Goal: Check status: Check status

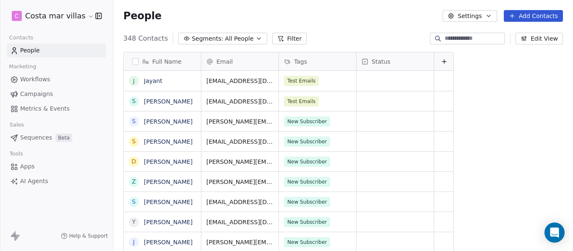
scroll to position [215, 453]
click at [59, 90] on link "Campaigns" at bounding box center [56, 94] width 99 height 14
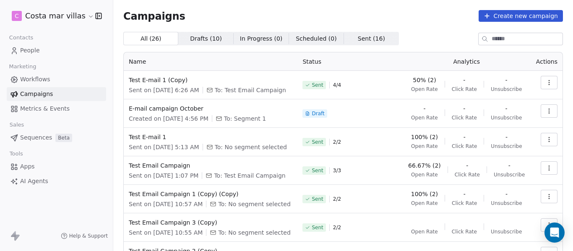
click at [546, 83] on icon "button" at bounding box center [549, 82] width 7 height 7
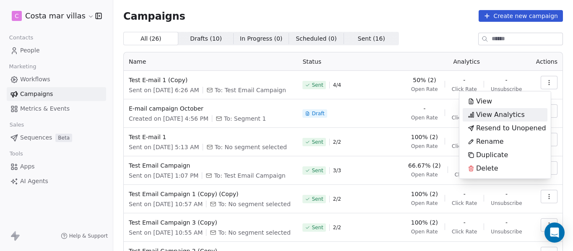
click at [524, 115] on div "View Analytics" at bounding box center [496, 114] width 67 height 13
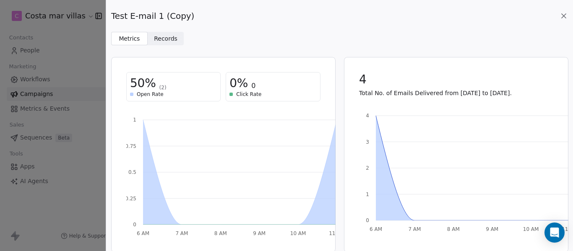
click at [163, 36] on span "Records" at bounding box center [165, 38] width 23 height 9
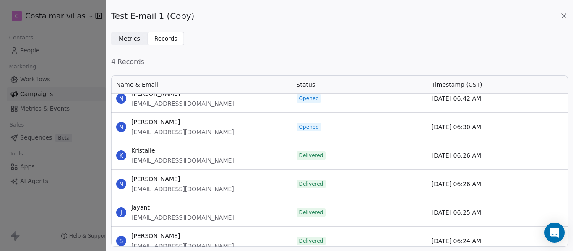
scroll to position [74, 0]
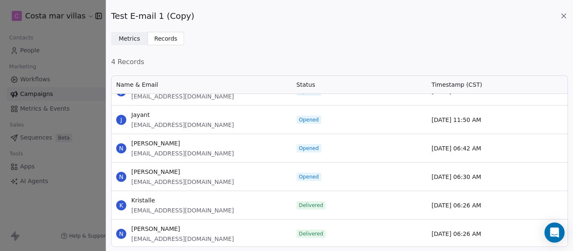
click at [567, 12] on icon at bounding box center [563, 16] width 8 height 8
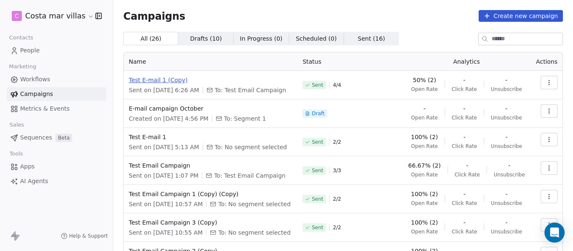
click at [160, 79] on span "Test E-mail 1 (Copy)" at bounding box center [211, 80] width 164 height 8
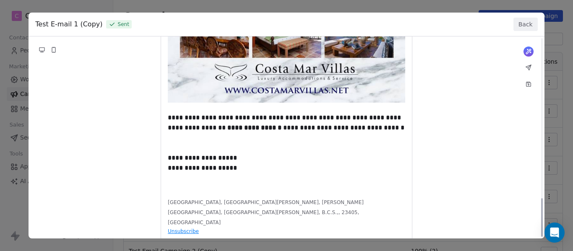
scroll to position [839, 0]
click at [530, 22] on button "Back" at bounding box center [525, 24] width 24 height 13
